Goal: Register for event/course

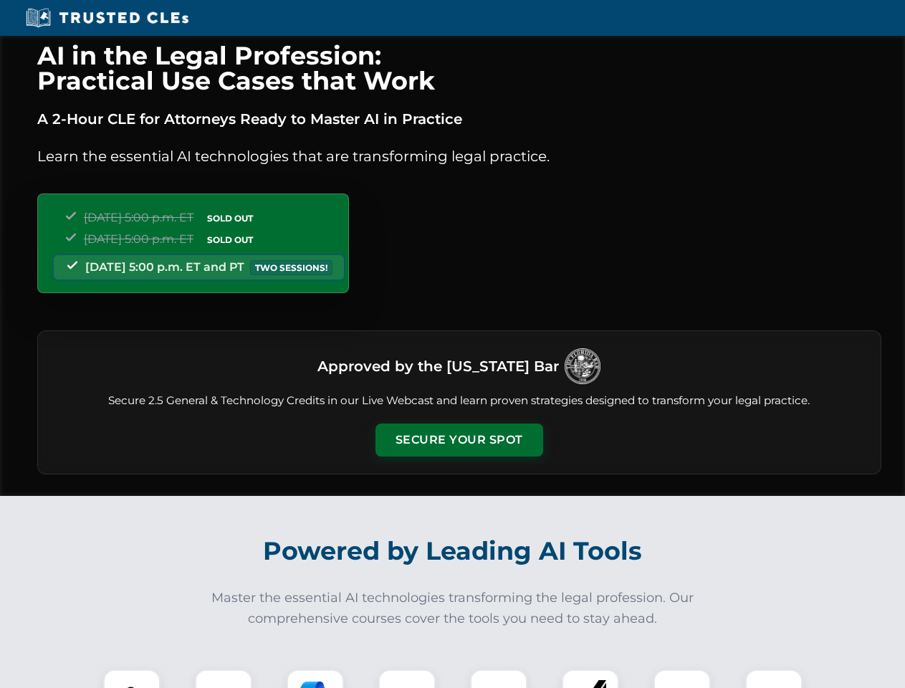
click at [459, 440] on button "Secure Your Spot" at bounding box center [460, 440] width 168 height 33
click at [132, 679] on img at bounding box center [132, 698] width 42 height 42
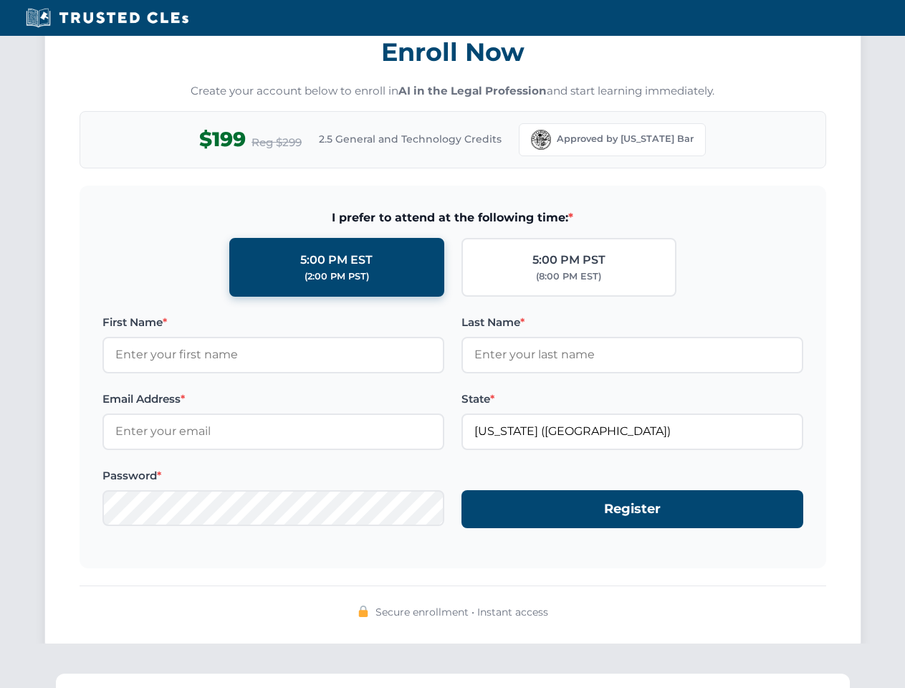
scroll to position [1407, 0]
